Goal: Task Accomplishment & Management: Manage account settings

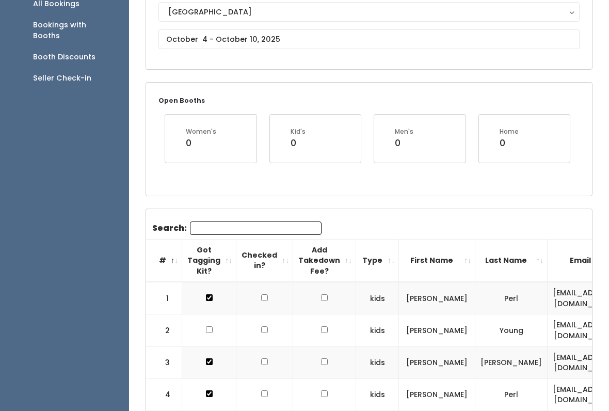
scroll to position [122, 0]
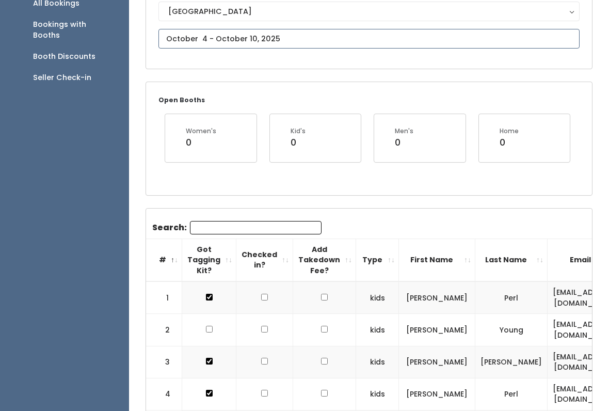
click at [512, 49] on input "text" at bounding box center [368, 39] width 421 height 20
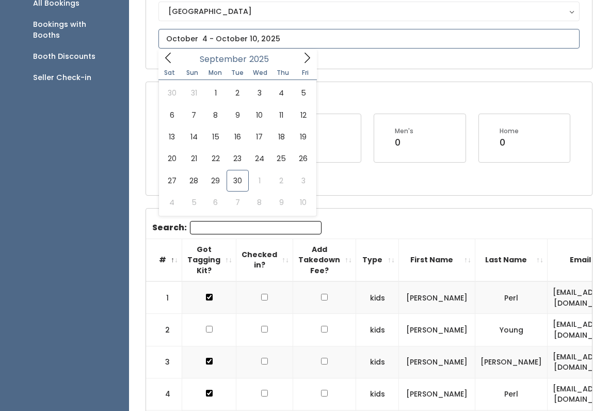
click at [308, 60] on icon at bounding box center [306, 57] width 11 height 11
type input "[DATE] to [DATE]"
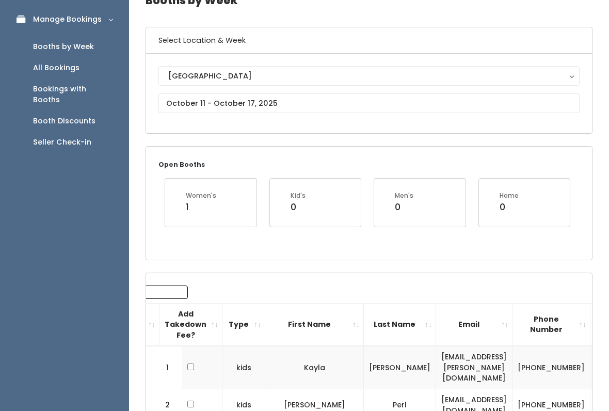
click at [495, 85] on button "[GEOGRAPHIC_DATA]" at bounding box center [368, 77] width 421 height 20
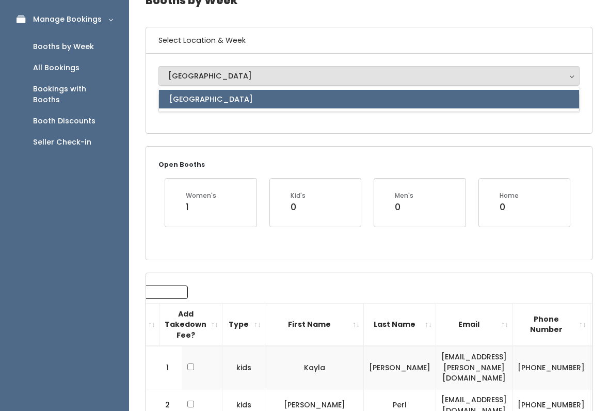
scroll to position [57, 0]
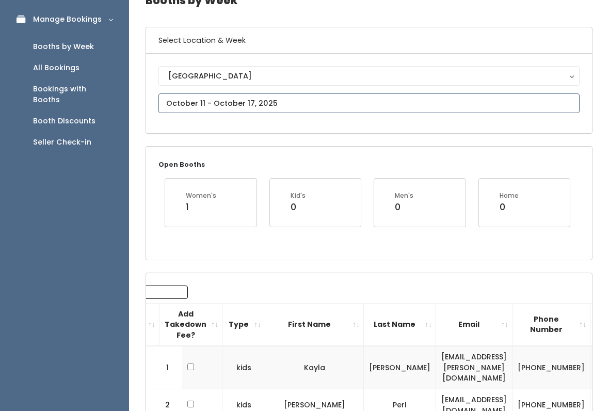
click at [485, 101] on input "text" at bounding box center [368, 103] width 421 height 20
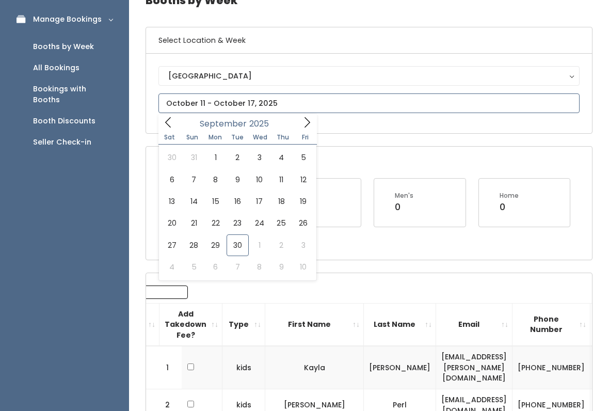
click at [313, 125] on span at bounding box center [307, 122] width 20 height 16
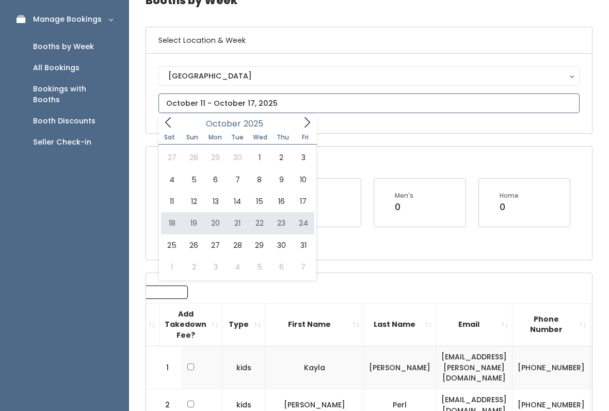
type input "October 18 to October 24"
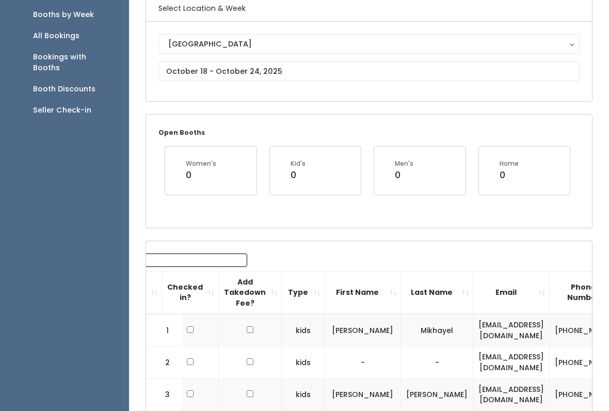
scroll to position [80, 0]
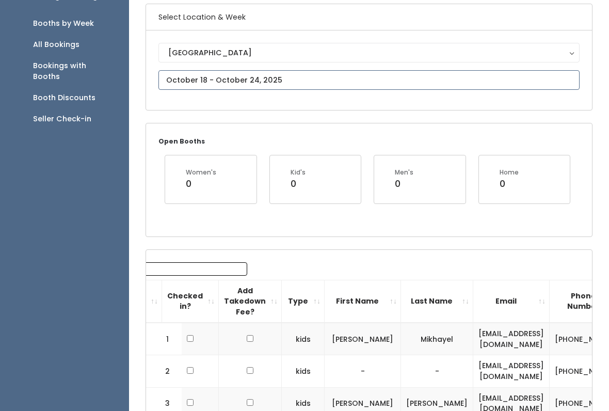
click at [523, 80] on input "text" at bounding box center [368, 80] width 421 height 20
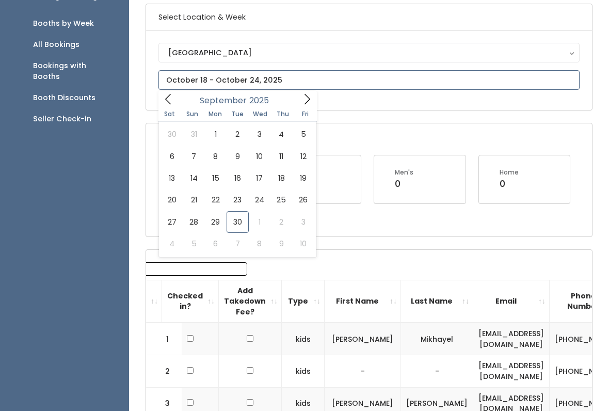
click at [301, 96] on icon at bounding box center [306, 98] width 11 height 11
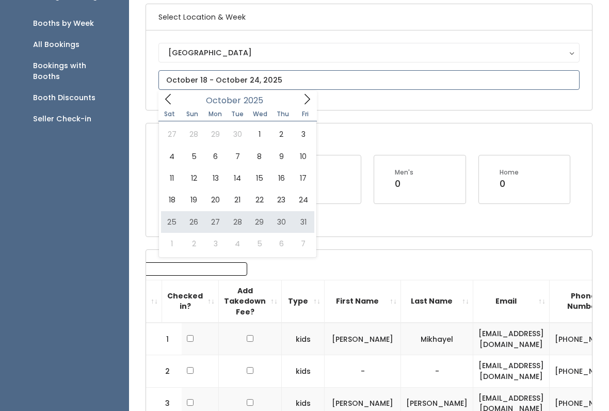
type input "October 25 to October 31"
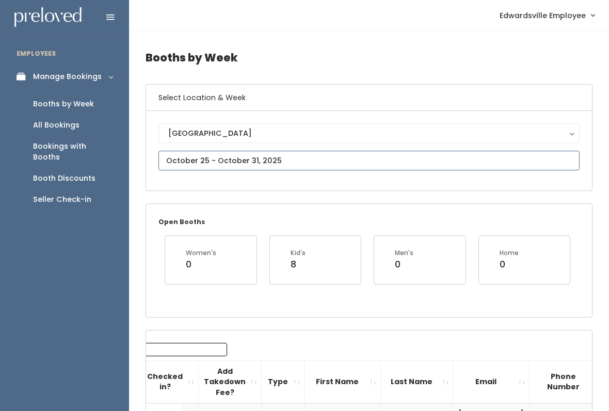
click at [506, 159] on input "text" at bounding box center [368, 161] width 421 height 20
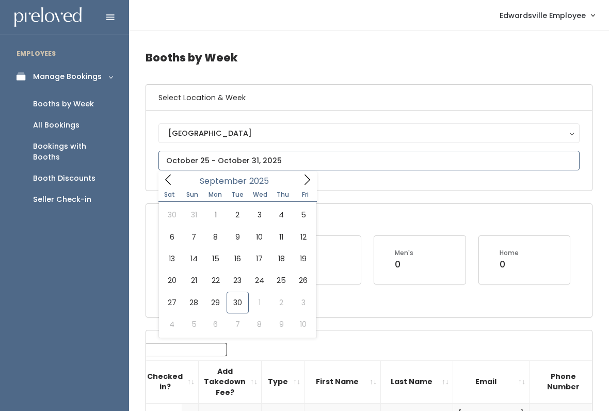
click at [305, 183] on icon at bounding box center [306, 179] width 11 height 11
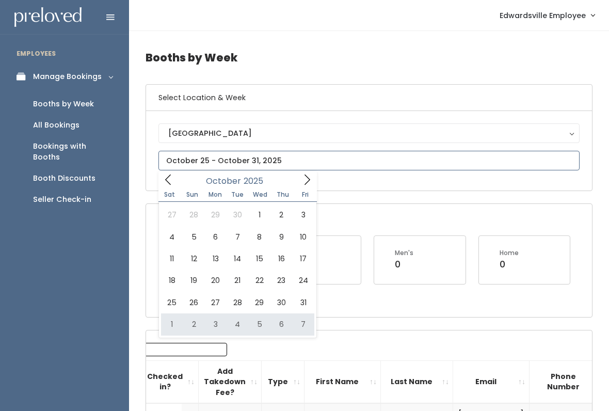
type input "November 1 to November 7"
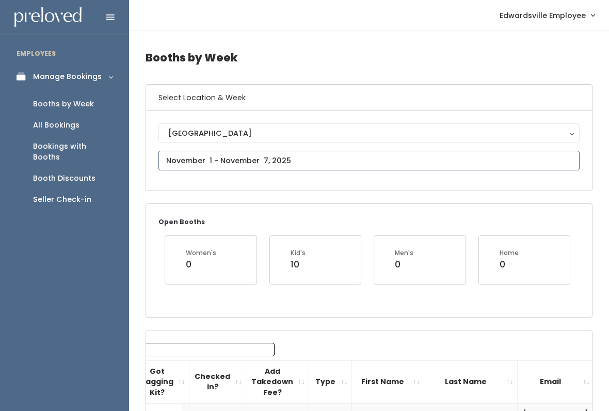
click at [519, 159] on input "text" at bounding box center [368, 161] width 421 height 20
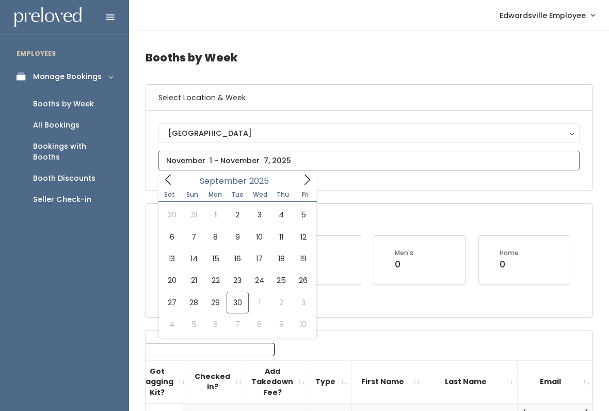
type input "October 4 to October 10"
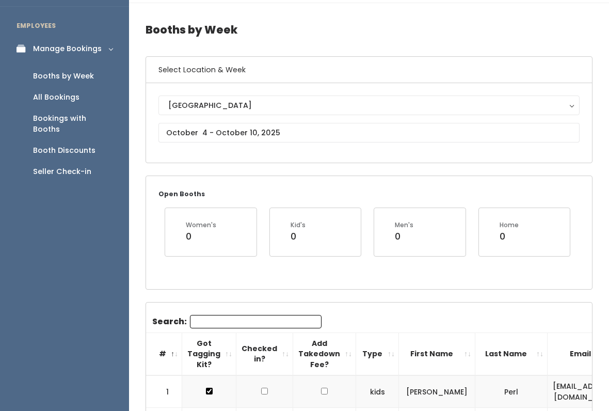
scroll to position [17, 0]
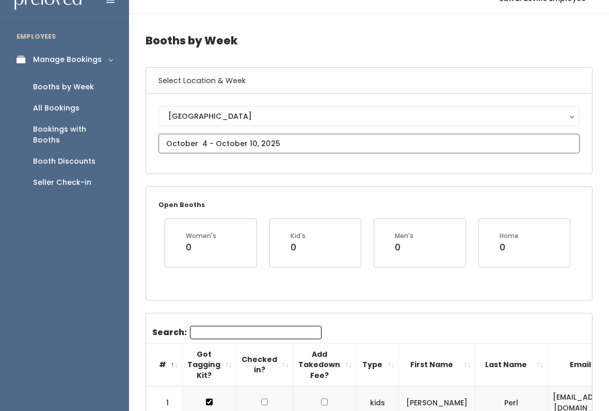
click at [539, 144] on input "text" at bounding box center [368, 144] width 421 height 20
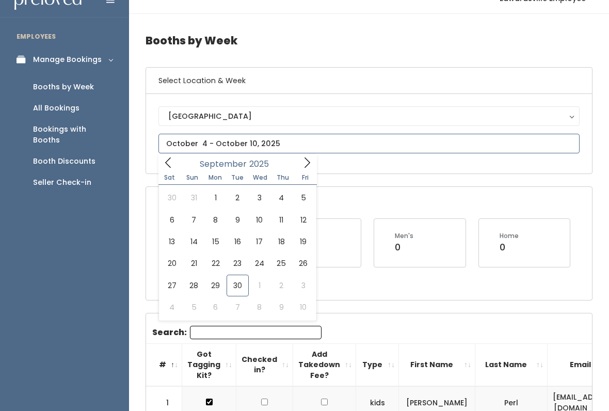
click at [305, 166] on icon at bounding box center [306, 162] width 11 height 11
click at [307, 167] on icon at bounding box center [306, 162] width 11 height 11
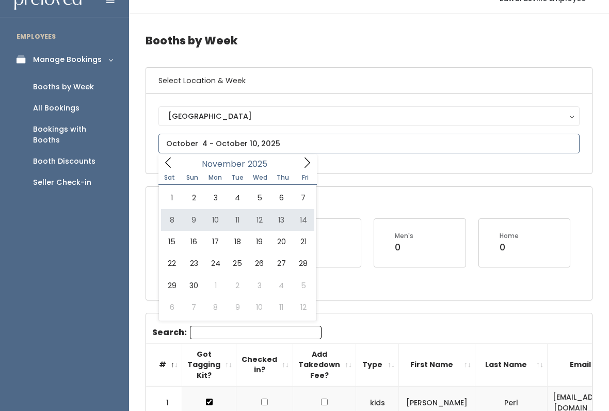
type input "[DATE] to [DATE]"
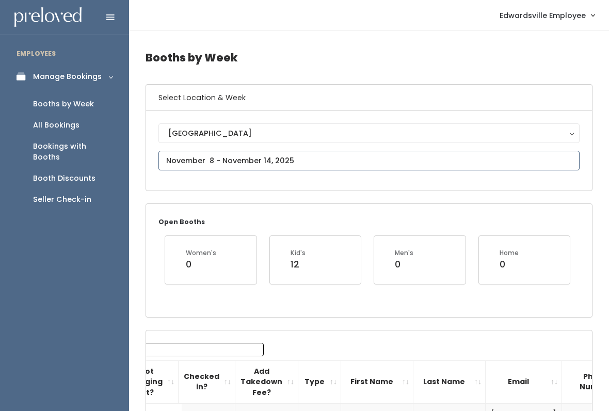
click at [516, 156] on input "text" at bounding box center [368, 161] width 421 height 20
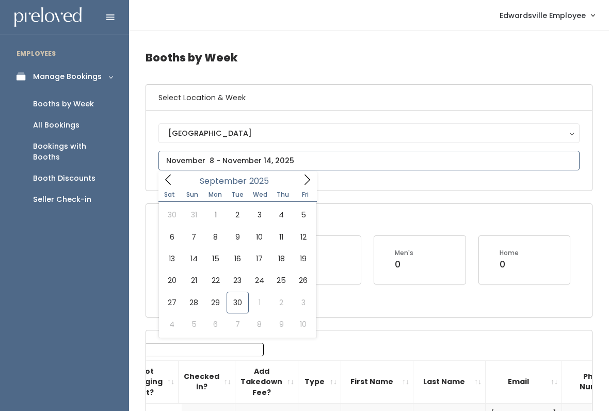
click at [307, 180] on icon at bounding box center [306, 179] width 11 height 11
click at [303, 182] on icon at bounding box center [306, 179] width 11 height 11
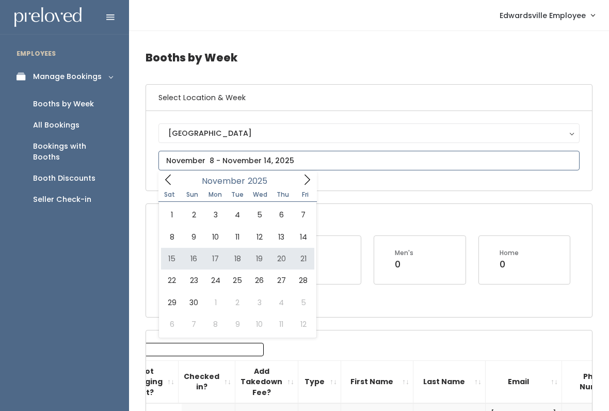
type input "November 15 to November 21"
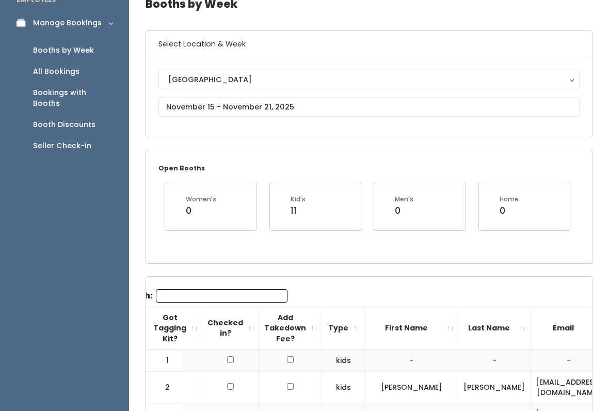
scroll to position [50, 0]
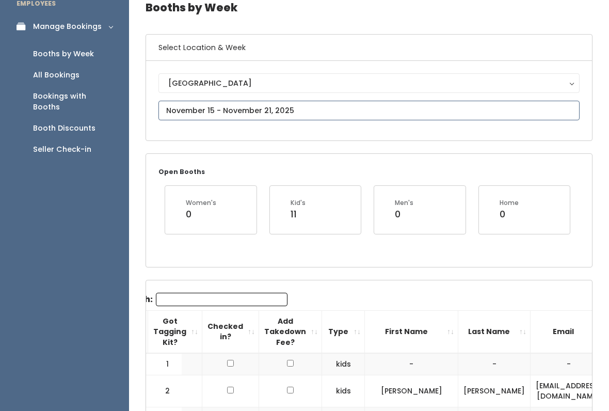
click at [524, 105] on input "text" at bounding box center [368, 111] width 421 height 20
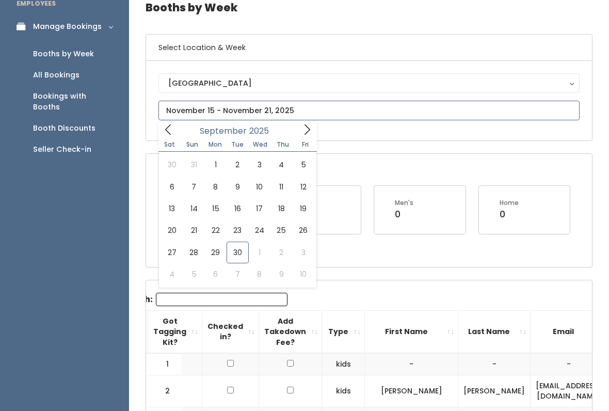
click at [306, 134] on icon at bounding box center [306, 129] width 11 height 11
click at [314, 132] on span at bounding box center [307, 129] width 20 height 16
click at [174, 126] on span at bounding box center [168, 129] width 20 height 16
click at [168, 132] on icon at bounding box center [168, 129] width 6 height 10
click at [284, 80] on div "[GEOGRAPHIC_DATA]" at bounding box center [368, 82] width 401 height 11
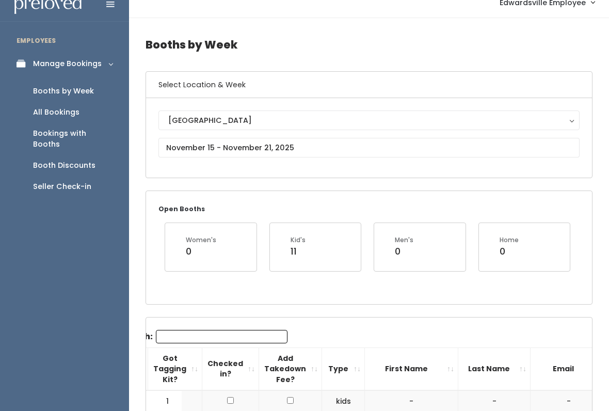
scroll to position [0, 0]
